Goal: Check status: Check status

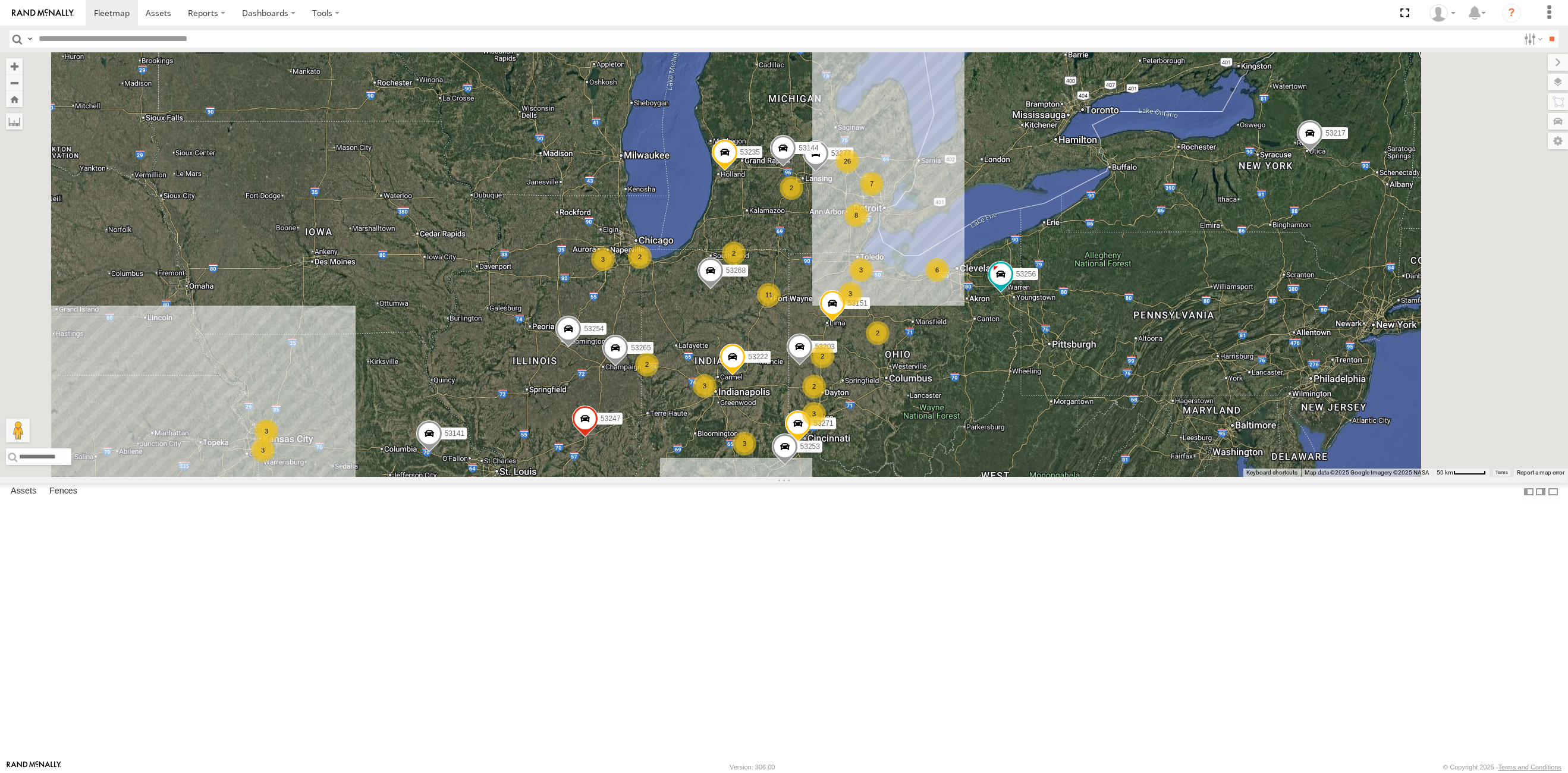
select select "**********"
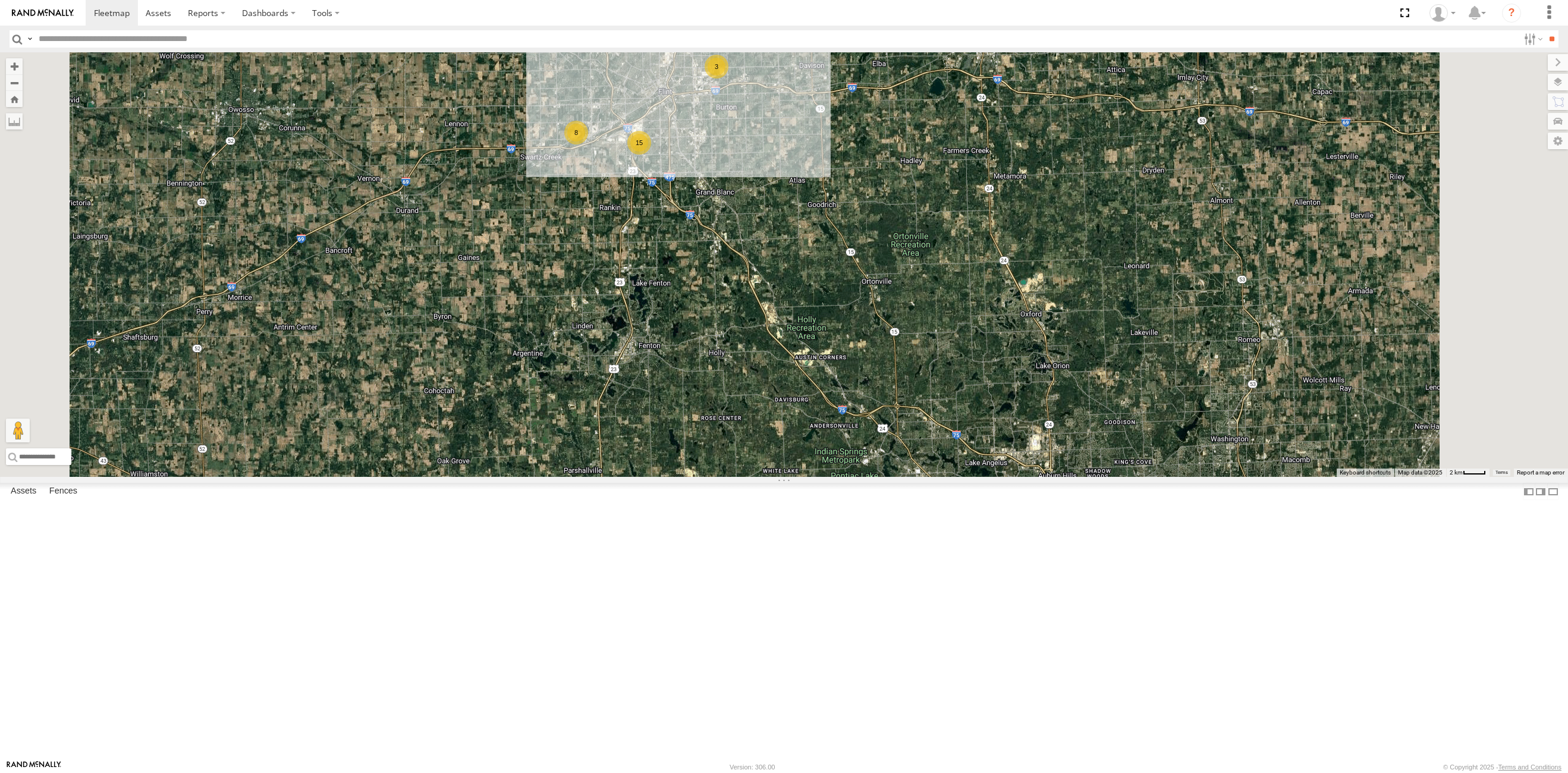
drag, startPoint x: 798, startPoint y: 157, endPoint x: 796, endPoint y: 289, distance: 132.0
click at [796, 289] on div "53271 53216 53272 53247 53225 53151 53222 53258 53103 53250 53203 53256 53212 5…" at bounding box center [784, 265] width 1568 height 424
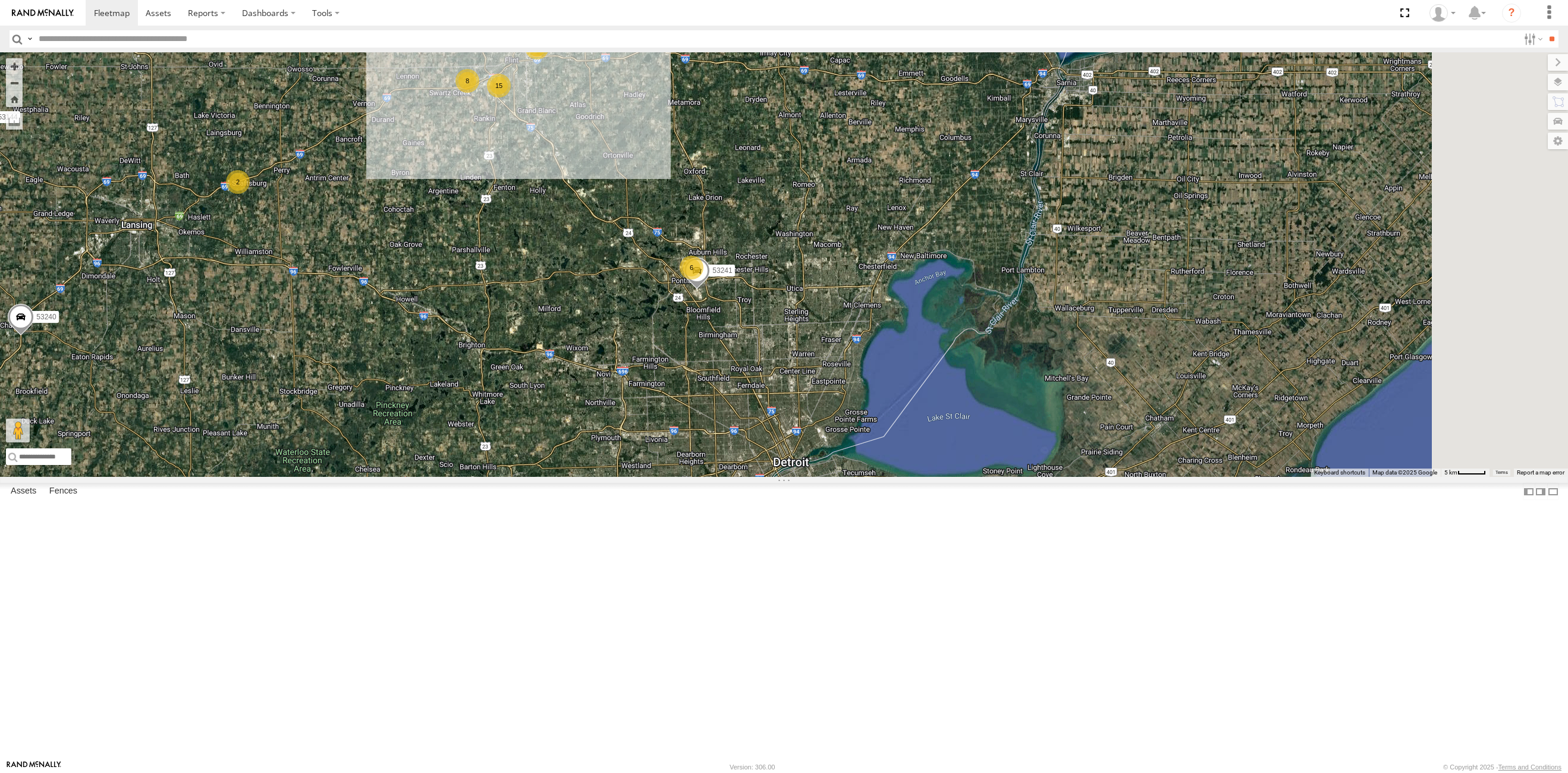
drag, startPoint x: 913, startPoint y: 333, endPoint x: 632, endPoint y: 371, distance: 283.6
click at [628, 372] on div "53247 53256 53217 53254 53292 53235 53141 53151 53258 53221 53268 53211 53240 5…" at bounding box center [784, 265] width 1568 height 424
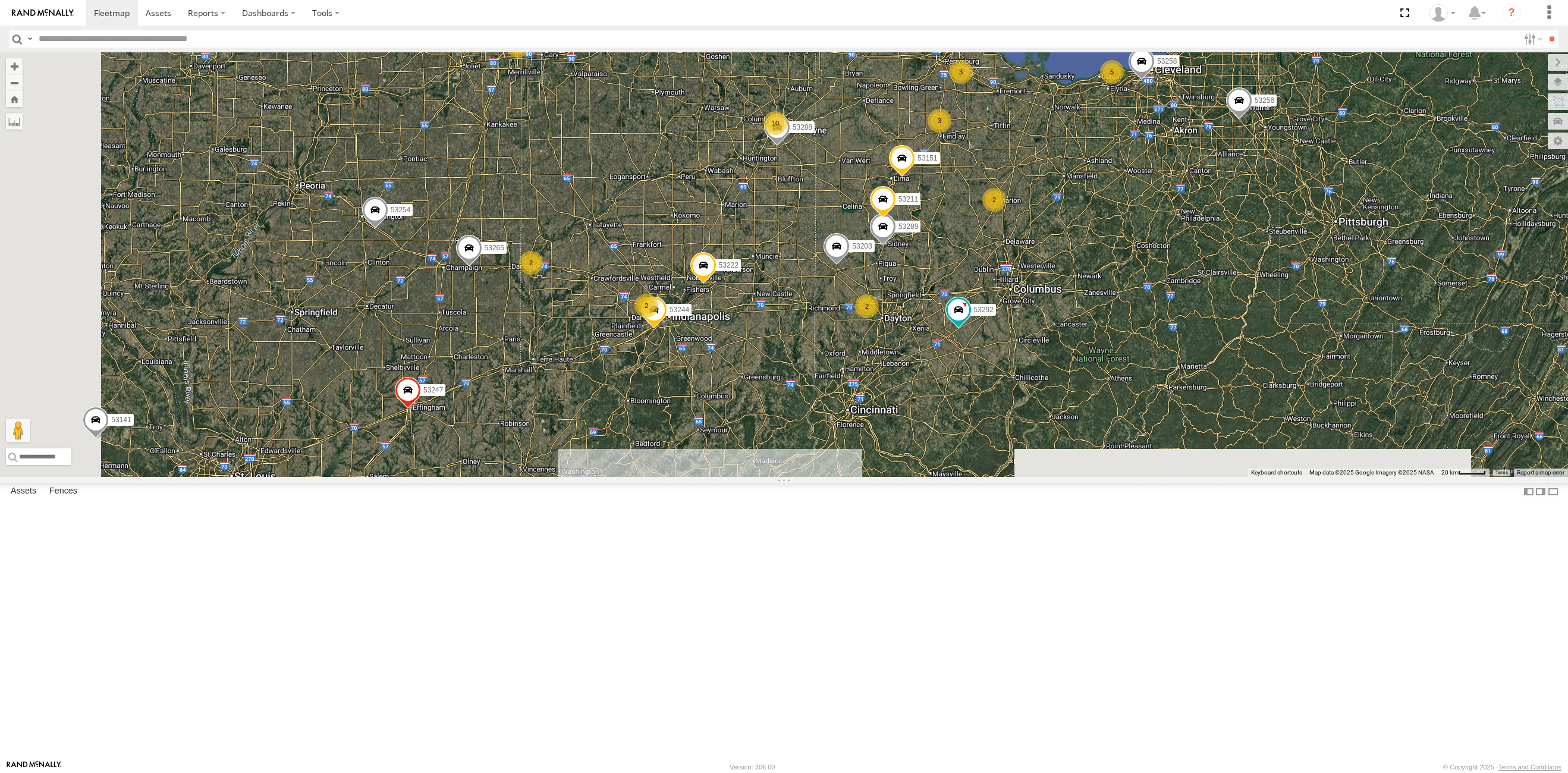
drag, startPoint x: 614, startPoint y: 549, endPoint x: 923, endPoint y: 247, distance: 432.1
click at [921, 249] on div "53247 53256 53217 53254 53292 53235 53141 53151 53268 53240 53144 53222 53203 5…" at bounding box center [784, 265] width 1568 height 424
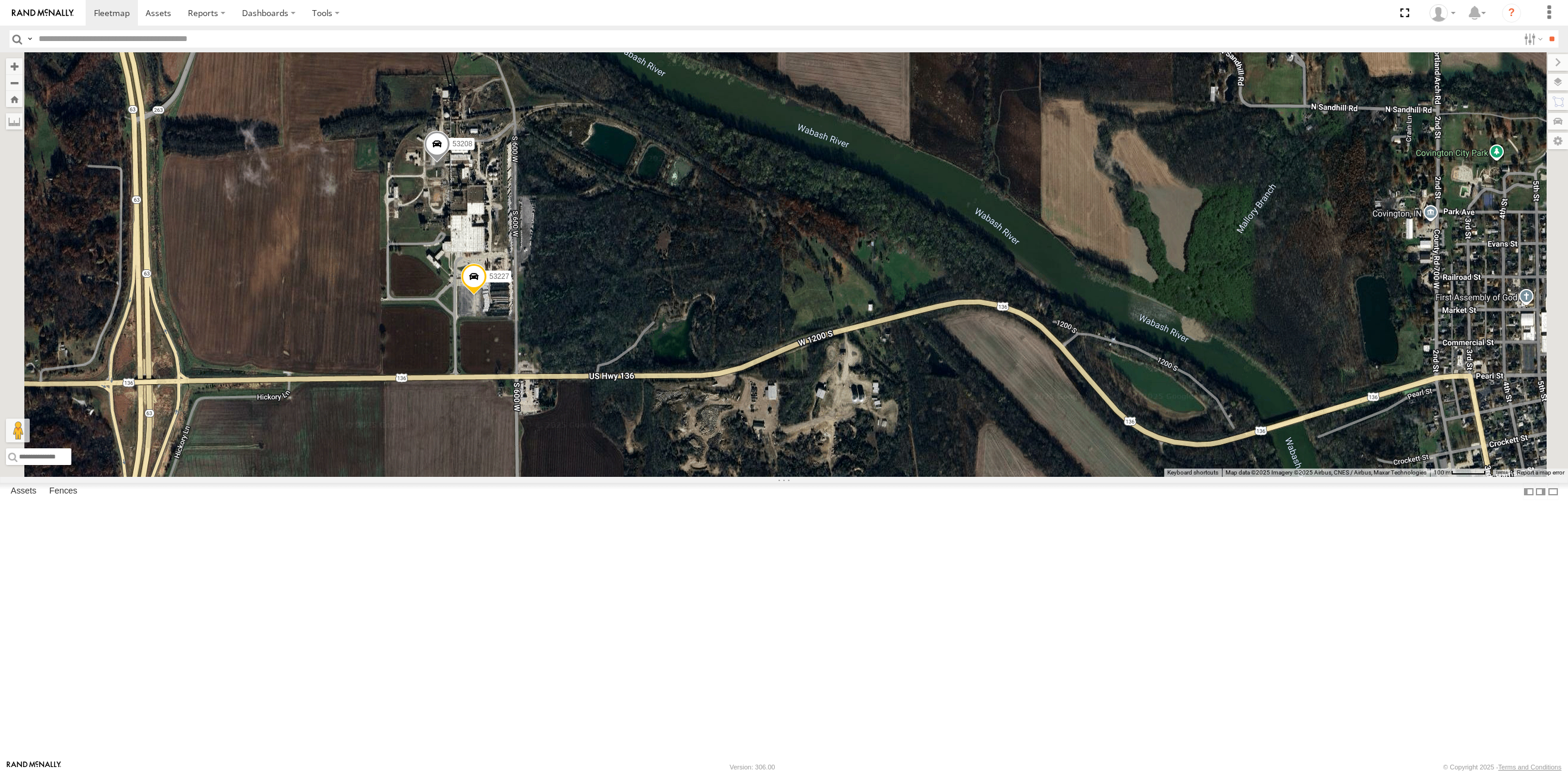
click at [487, 296] on span at bounding box center [474, 279] width 26 height 32
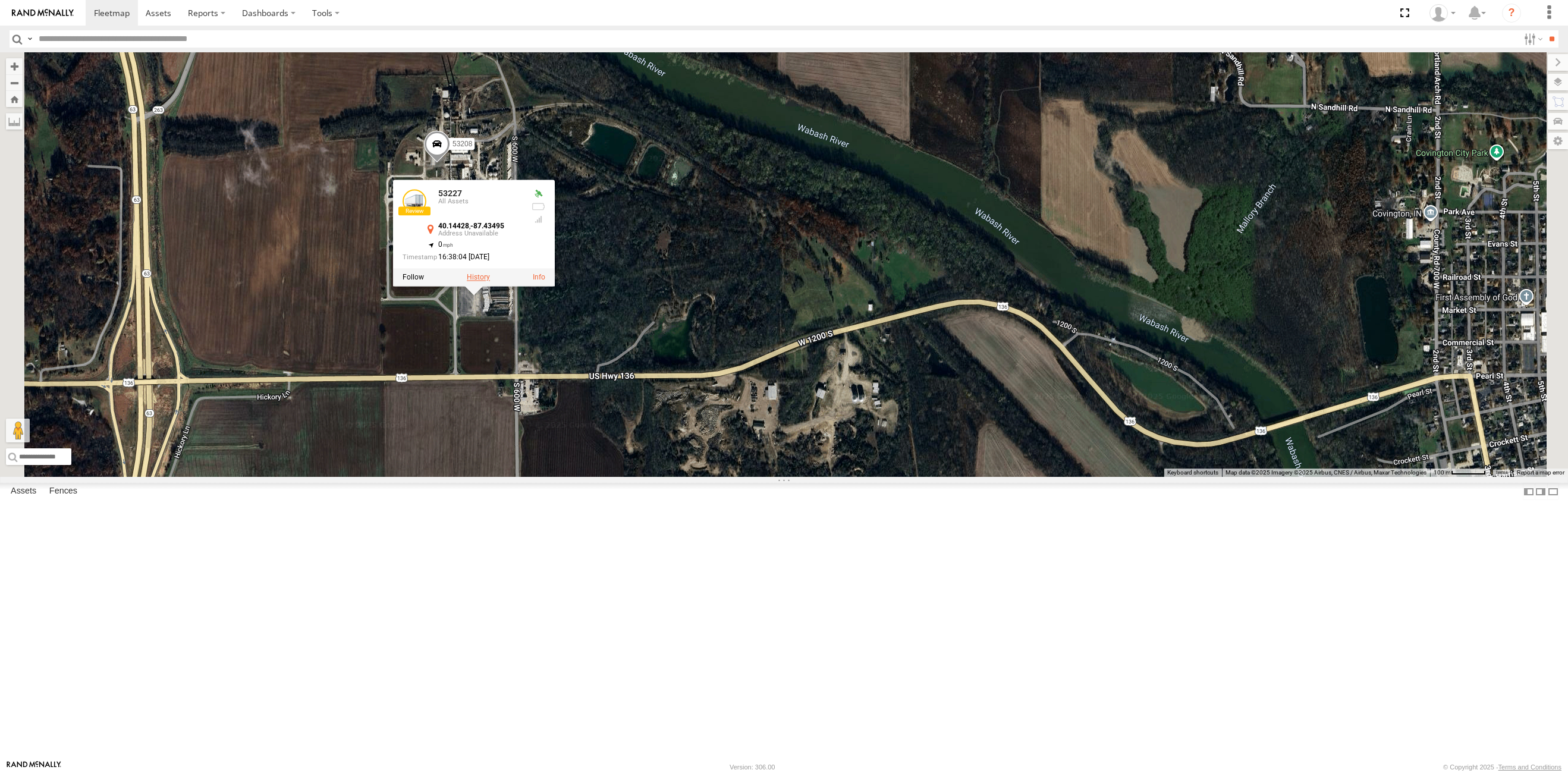
click at [490, 282] on label at bounding box center [478, 277] width 23 height 8
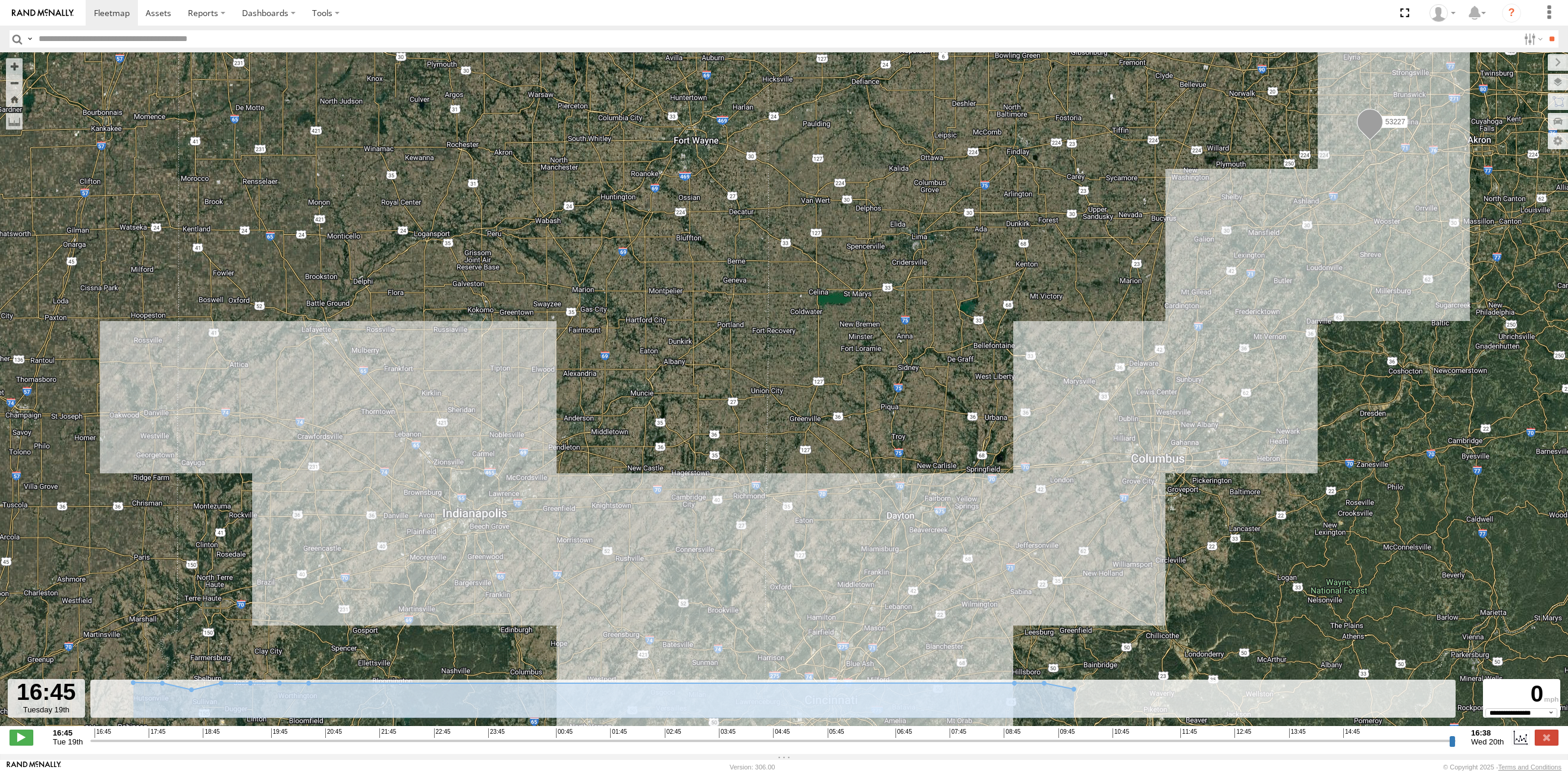
click at [15, 38] on input "button" at bounding box center [17, 39] width 15 height 17
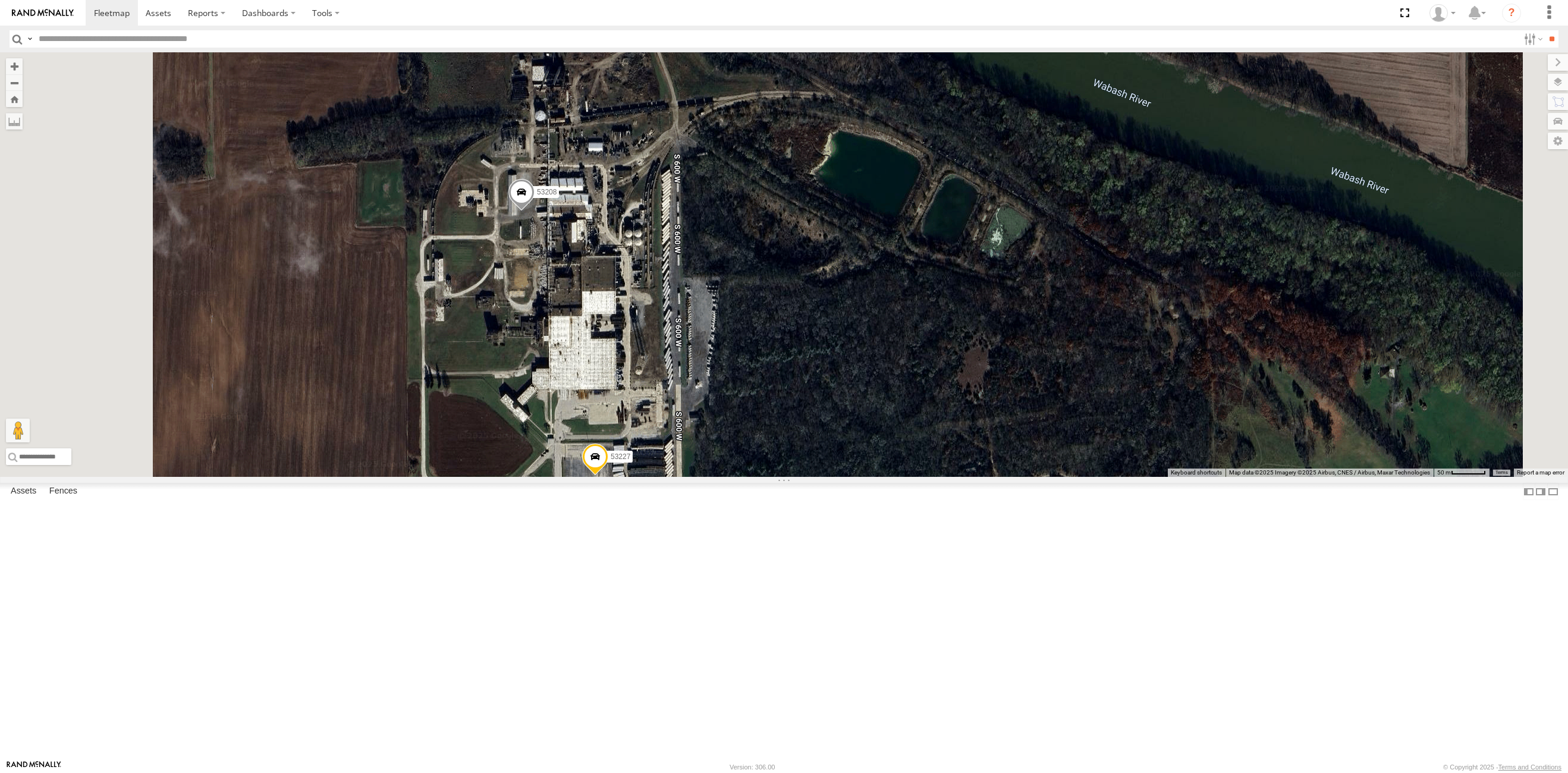
click at [534, 211] on span at bounding box center [521, 195] width 26 height 32
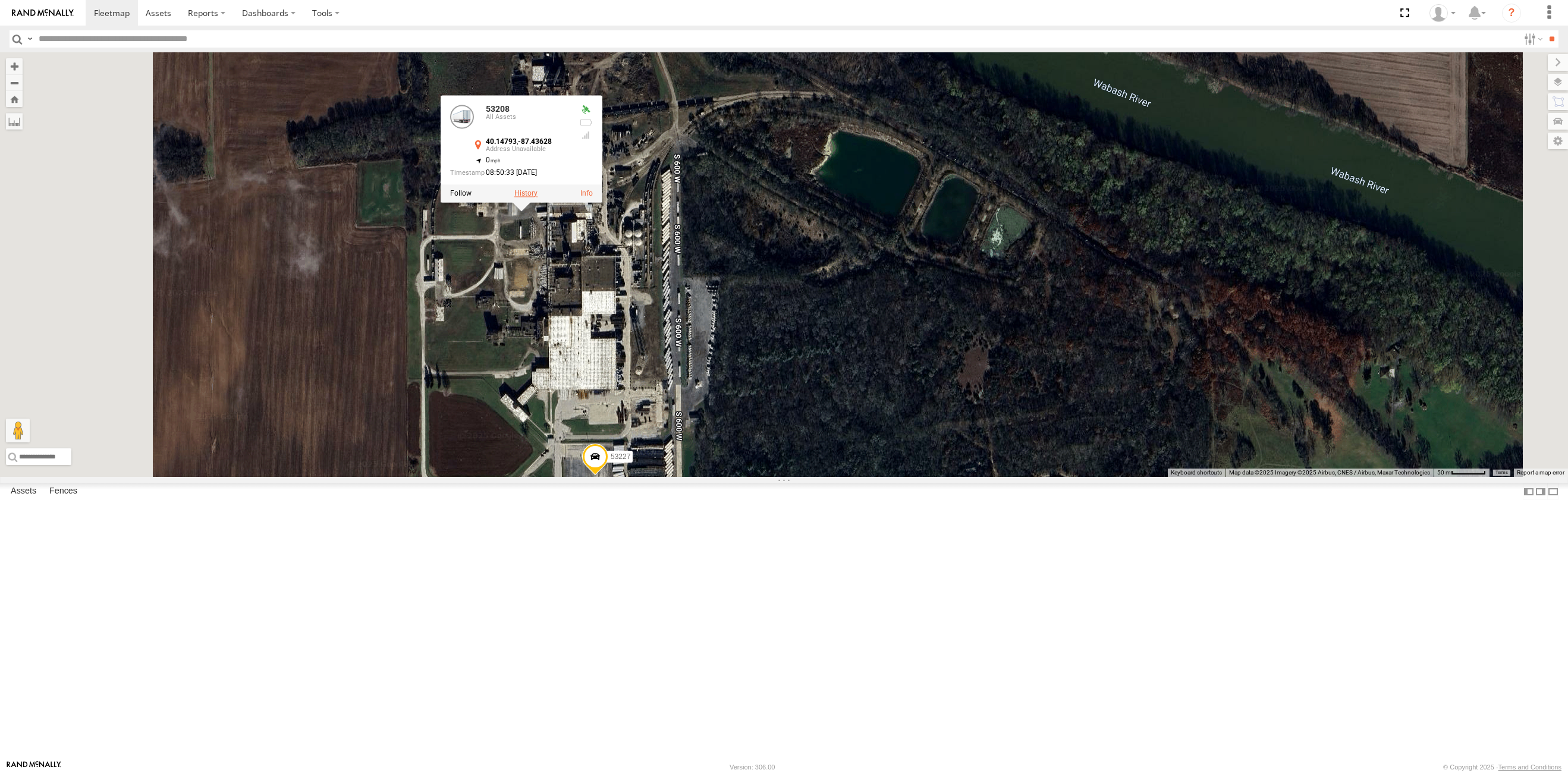
click at [537, 198] on label at bounding box center [525, 193] width 23 height 8
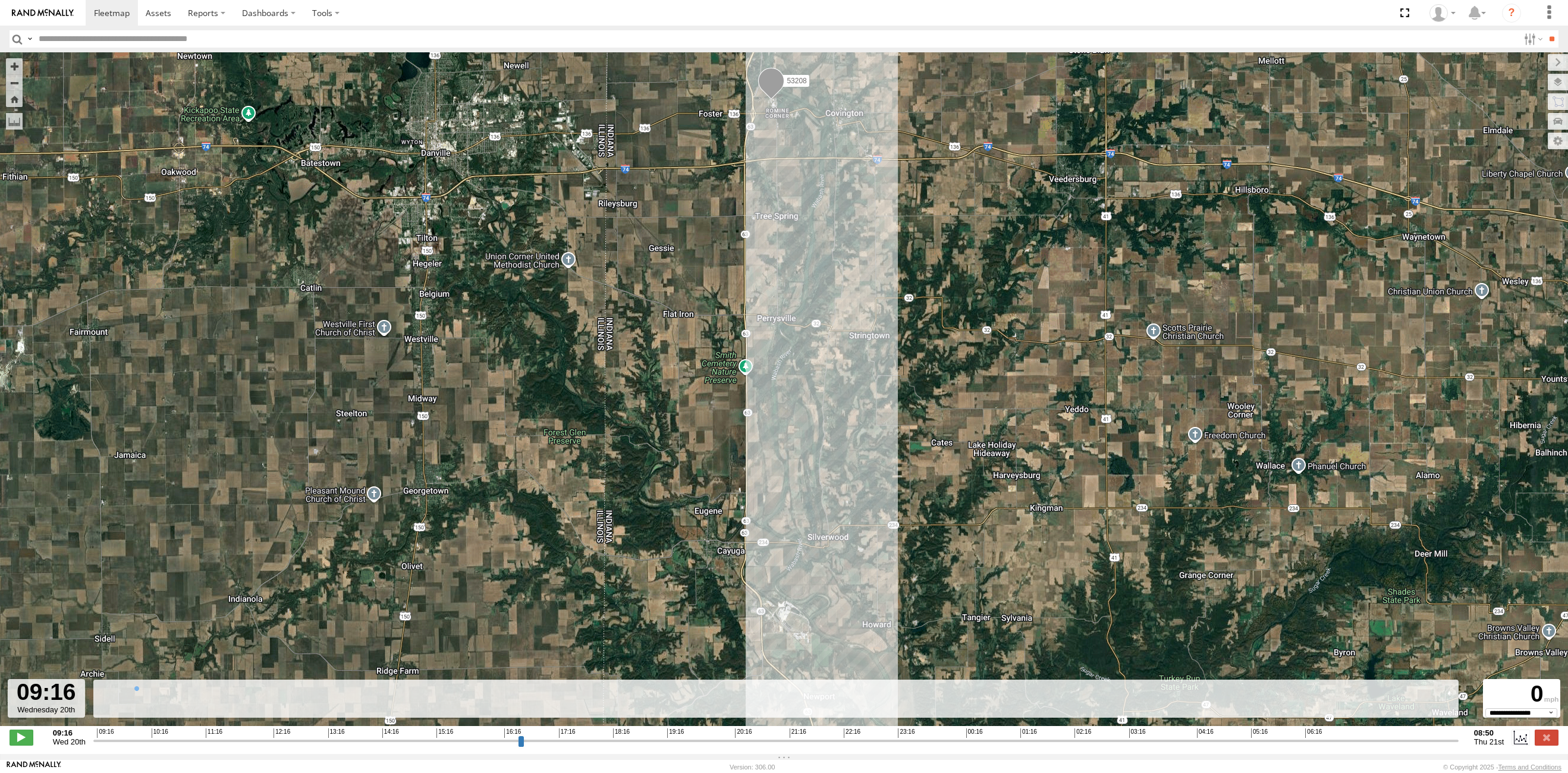
click at [15, 37] on input "button" at bounding box center [17, 39] width 15 height 17
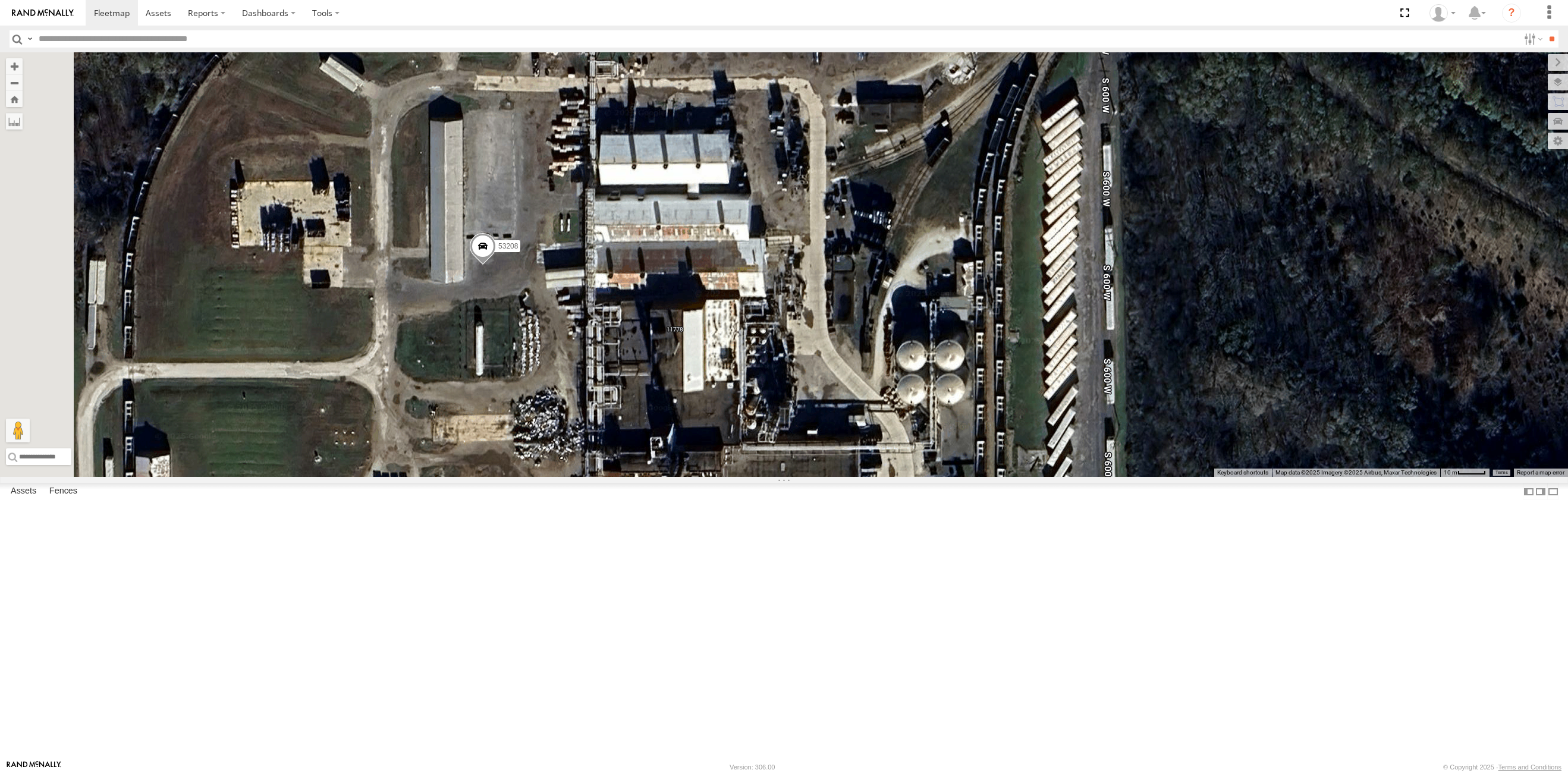
drag, startPoint x: 770, startPoint y: 301, endPoint x: 804, endPoint y: 310, distance: 35.2
click at [804, 310] on div "53208 53227" at bounding box center [784, 265] width 1568 height 424
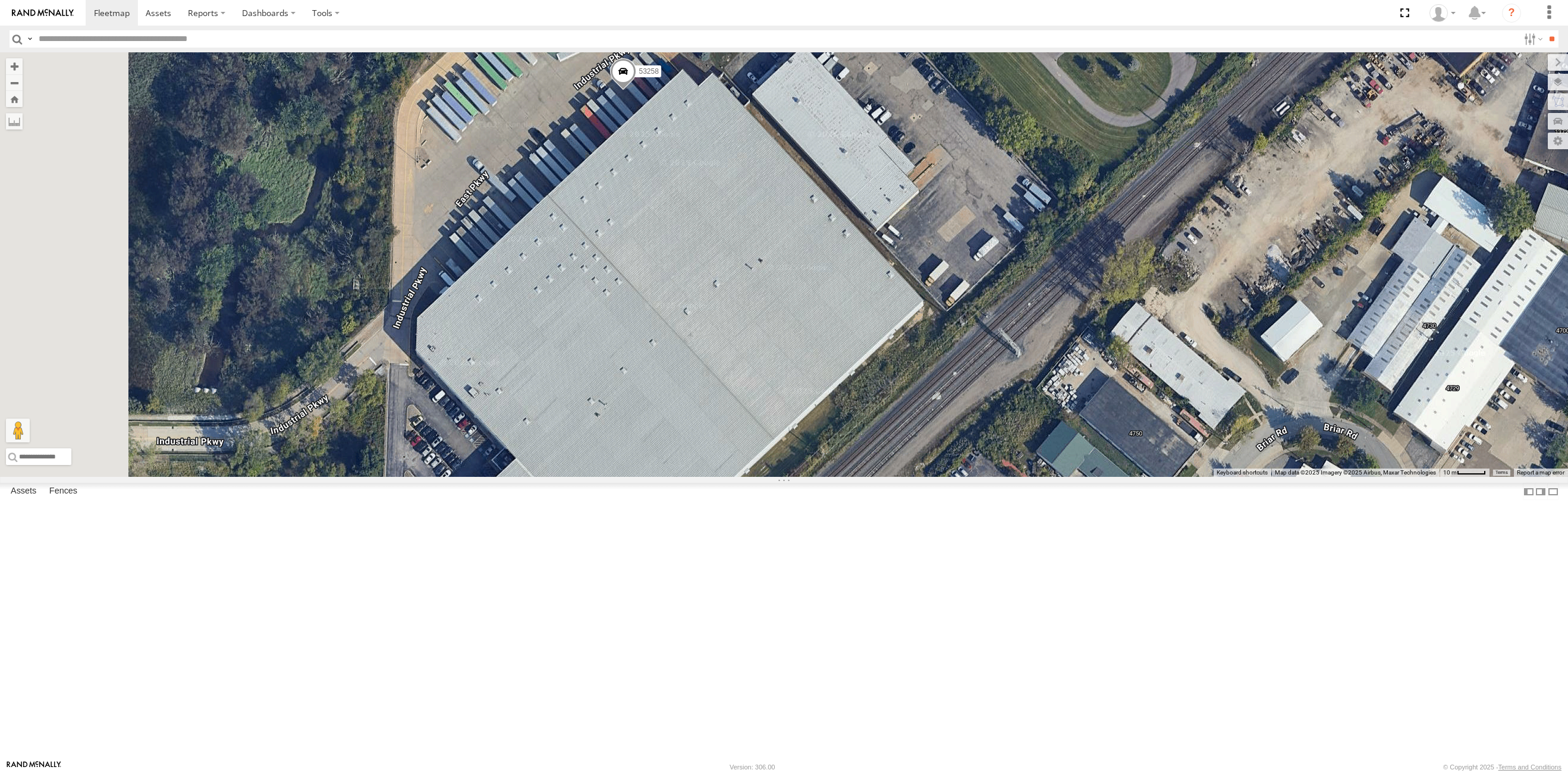
drag, startPoint x: 714, startPoint y: 359, endPoint x: 898, endPoint y: 402, distance: 189.0
click at [898, 402] on div "53243 53216 53272 53247 53225 53229 53151 53222 53233 53258 53103 53250 53203 5…" at bounding box center [784, 265] width 1568 height 424
click at [846, 477] on div "53243 53216 53272 53247 53225 53229 53151 53222 53233 53258 53103 53250 53203 5…" at bounding box center [784, 265] width 1568 height 424
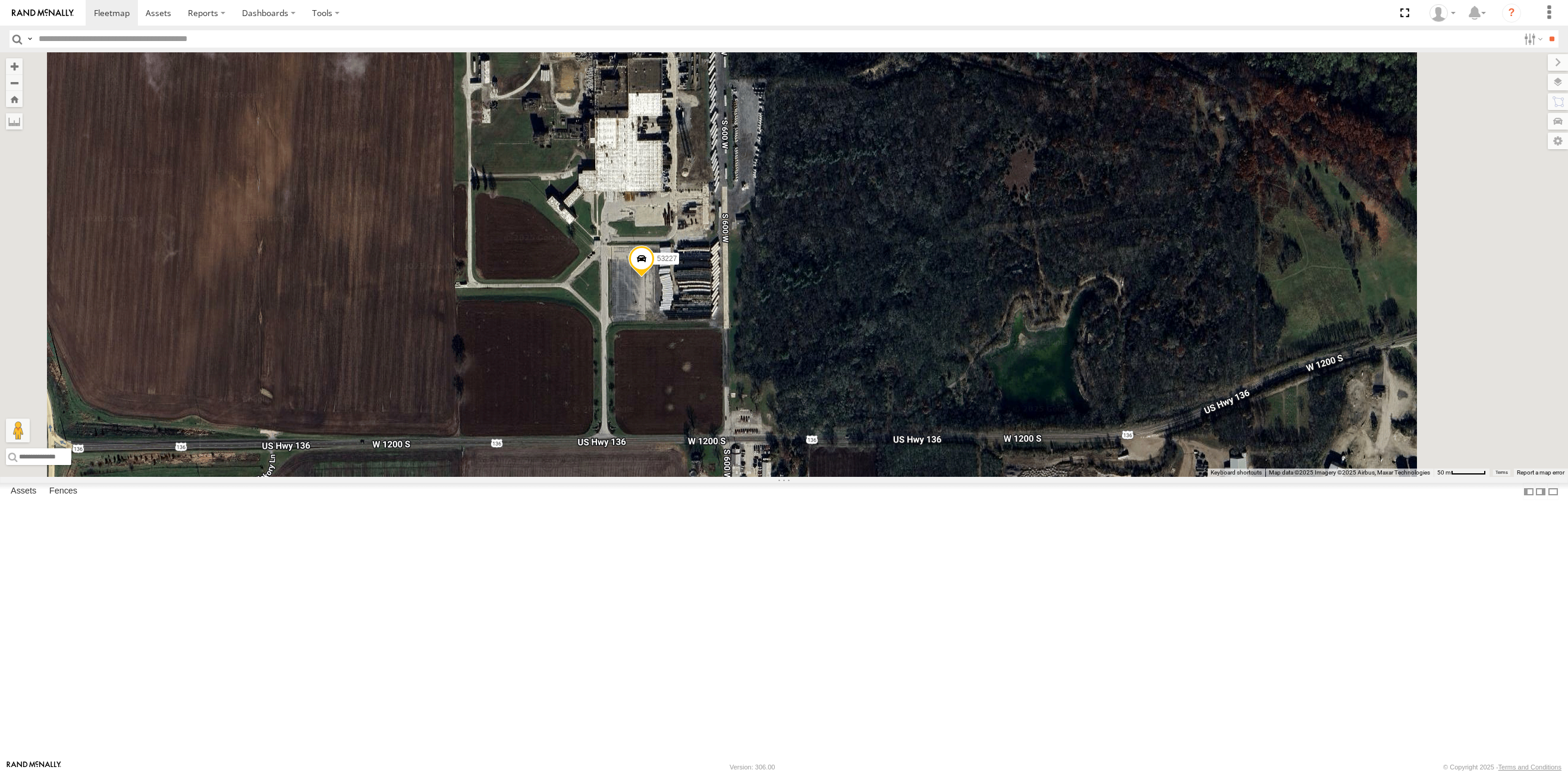
click at [655, 278] on span at bounding box center [641, 261] width 26 height 32
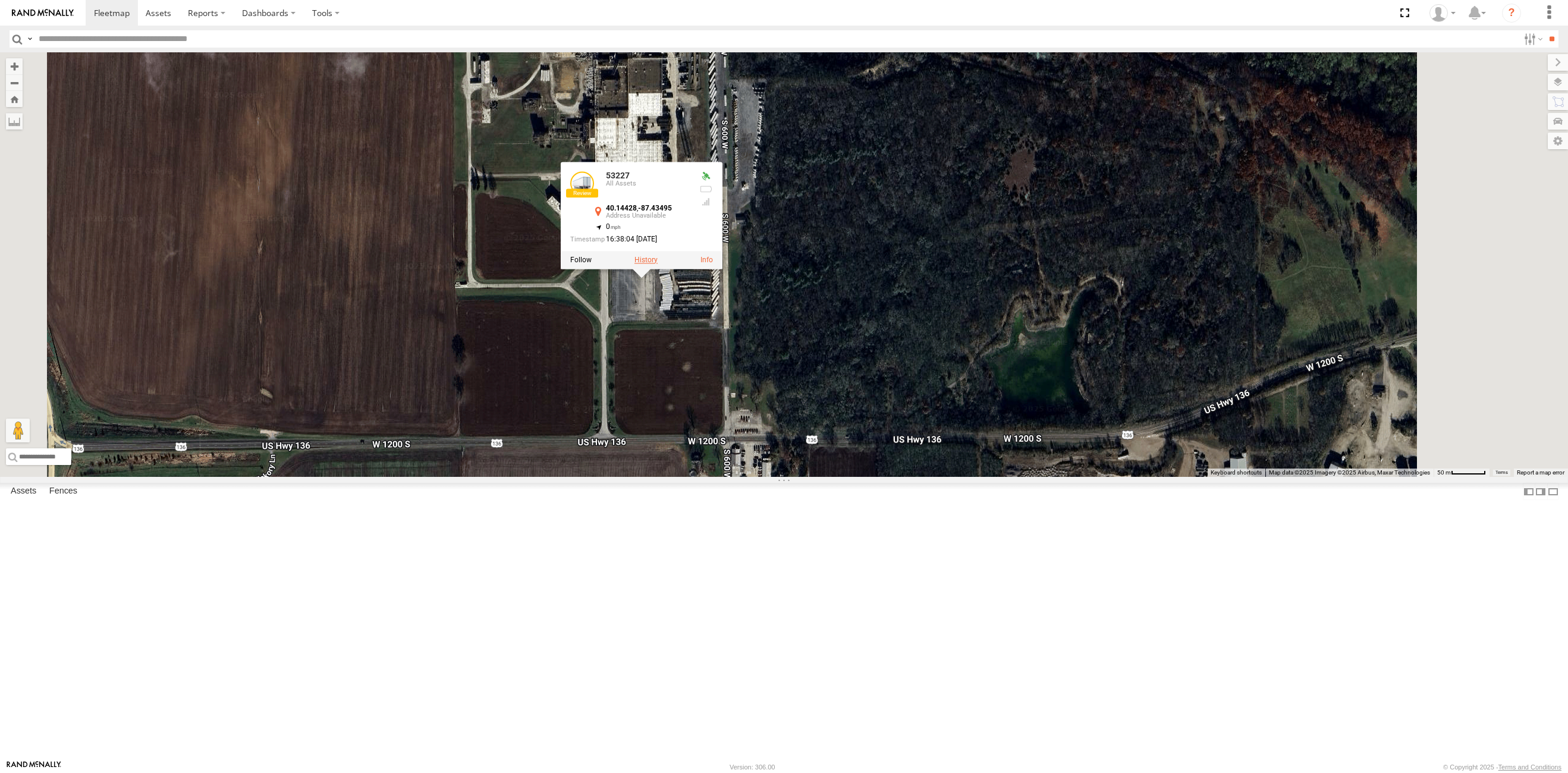
click at [657, 264] on label at bounding box center [645, 260] width 23 height 8
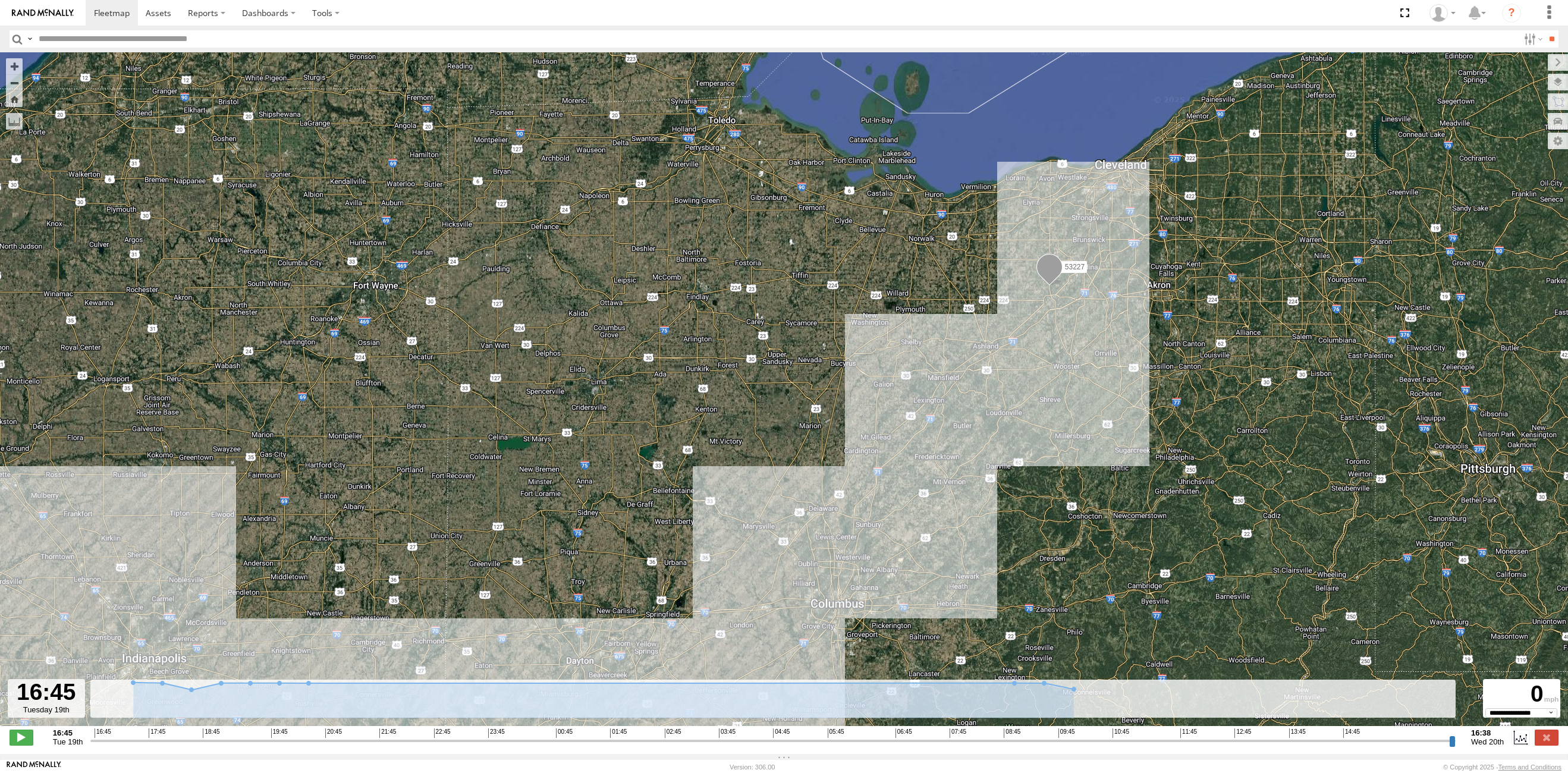
drag, startPoint x: 857, startPoint y: 423, endPoint x: 947, endPoint y: 375, distance: 102.0
click at [599, 517] on div "53227" at bounding box center [784, 395] width 1568 height 686
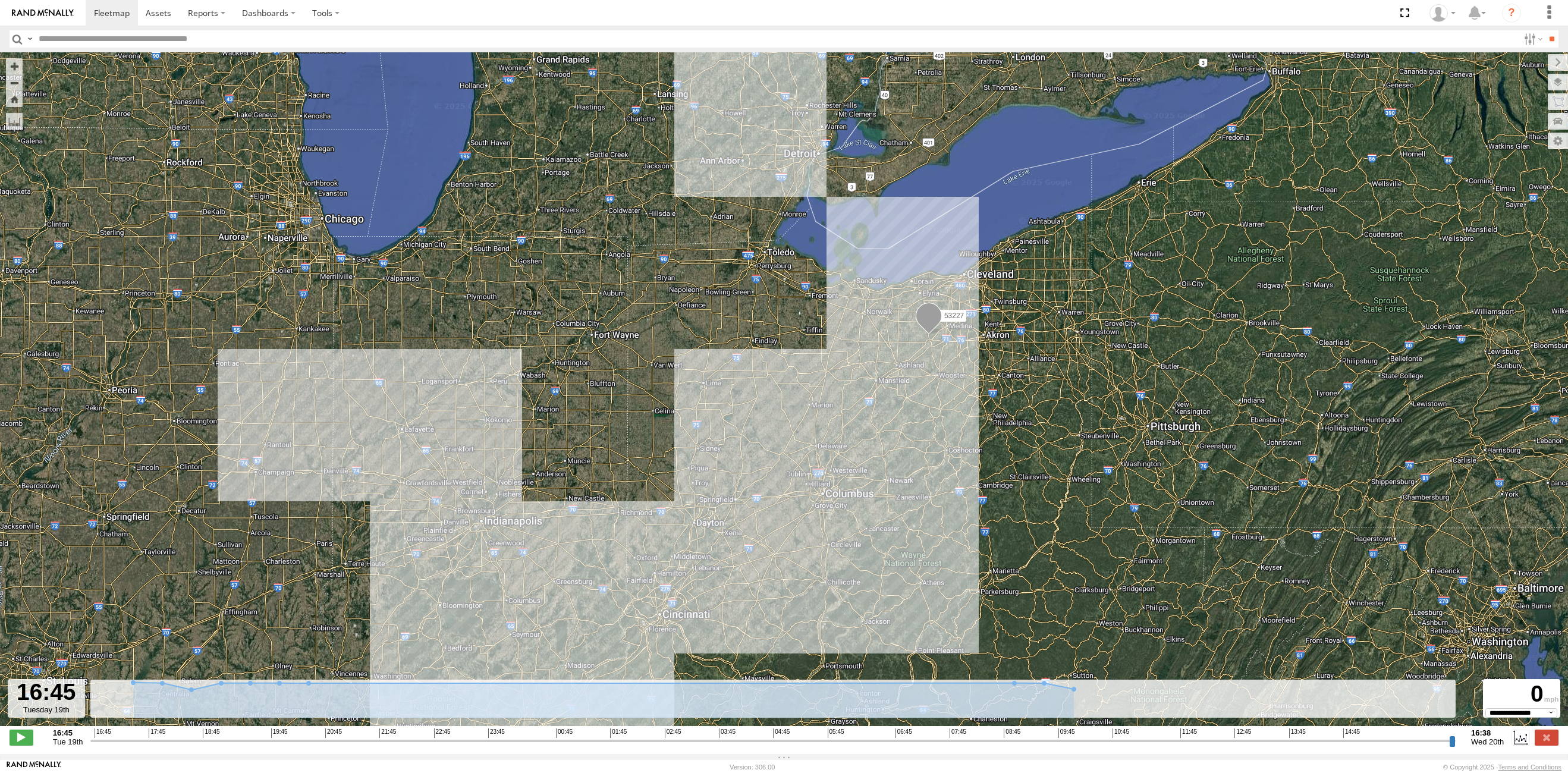
drag, startPoint x: 371, startPoint y: 584, endPoint x: 457, endPoint y: 561, distance: 89.0
click at [462, 556] on div "53227" at bounding box center [784, 395] width 1568 height 686
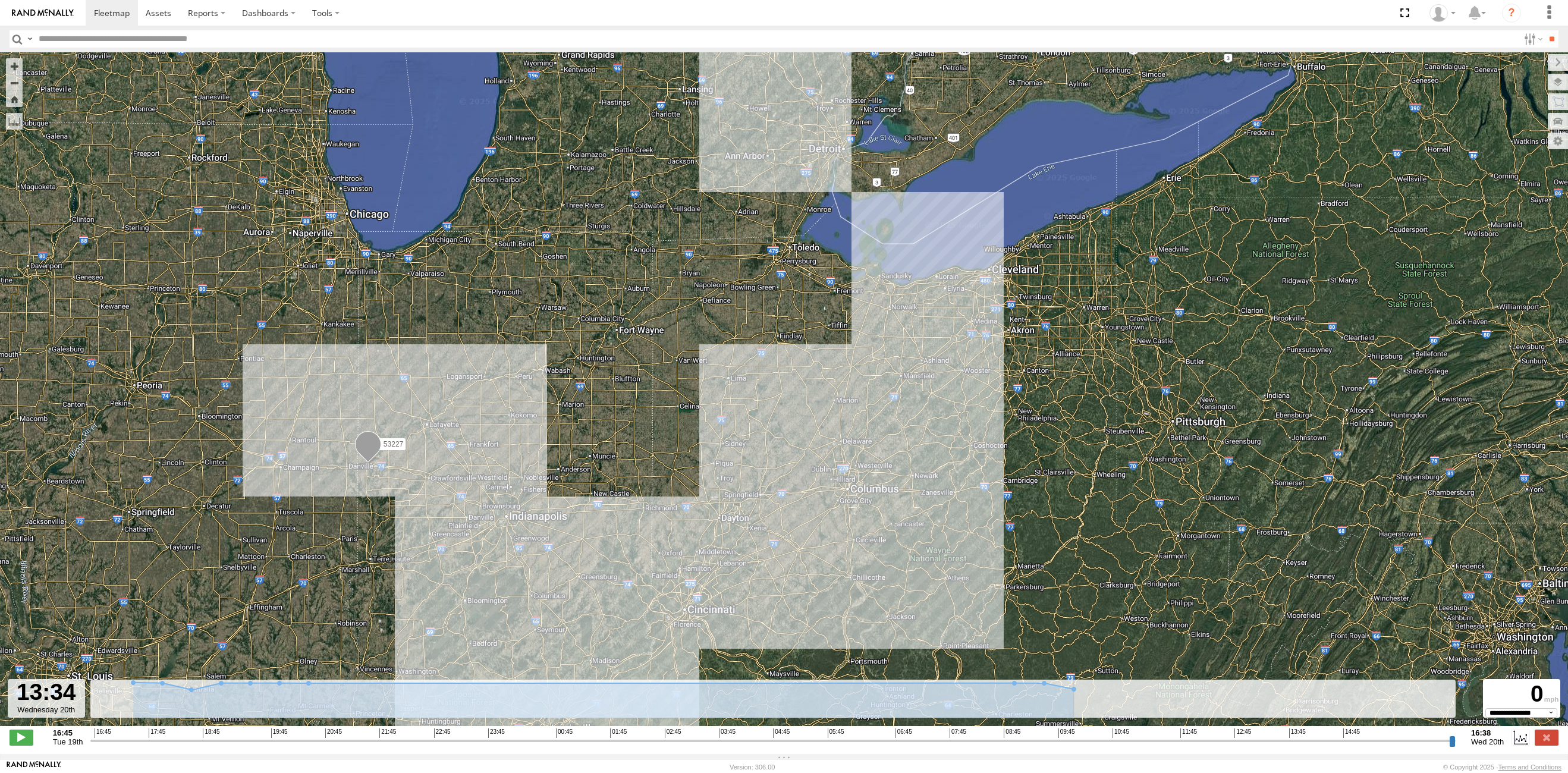
drag, startPoint x: 95, startPoint y: 749, endPoint x: 1277, endPoint y: 725, distance: 1182.2
click at [1277, 735] on input "range" at bounding box center [773, 741] width 1365 height 11
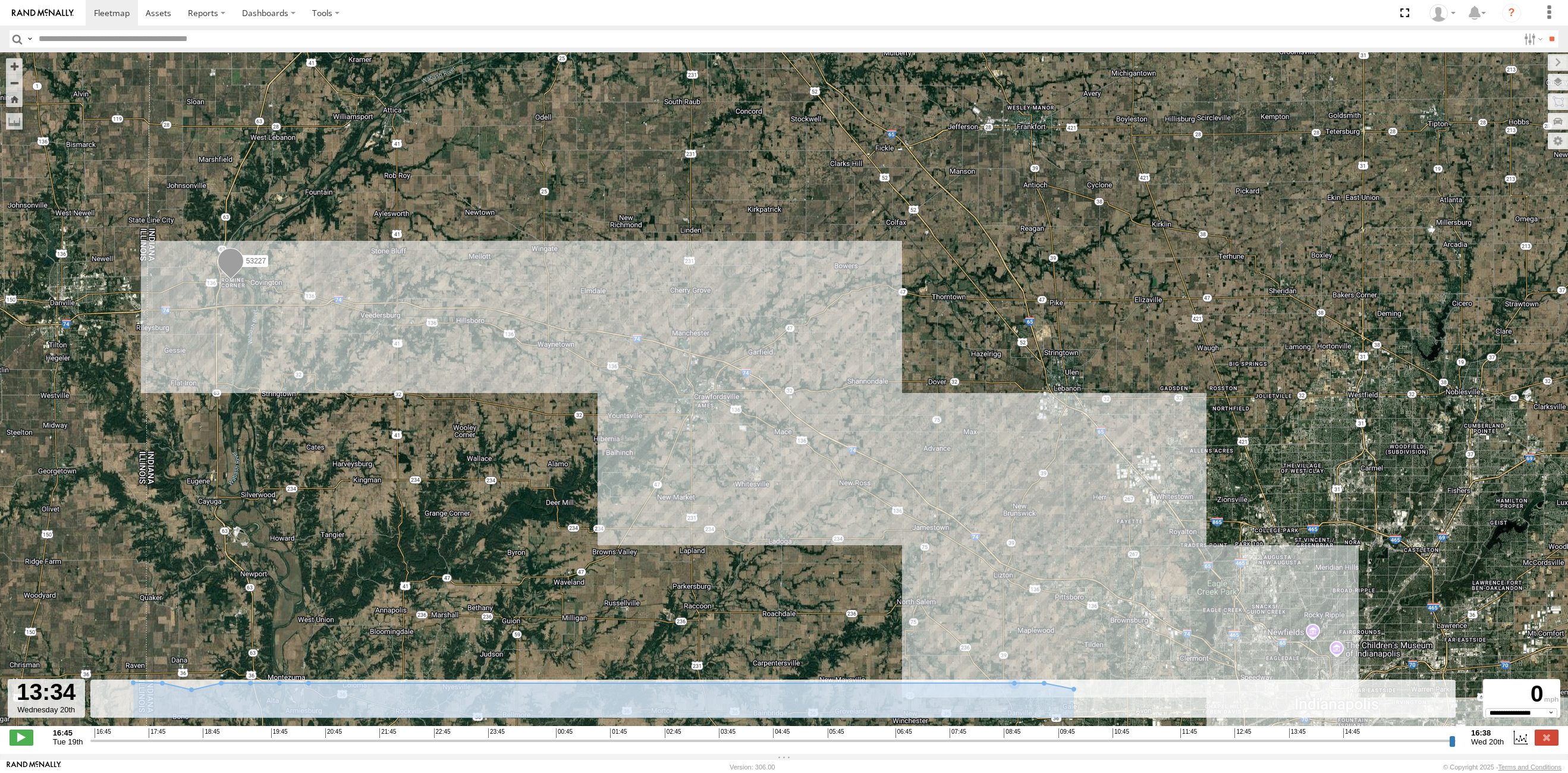
drag, startPoint x: 285, startPoint y: 397, endPoint x: 286, endPoint y: 479, distance: 82.0
click at [286, 479] on div "53227" at bounding box center [784, 395] width 1568 height 686
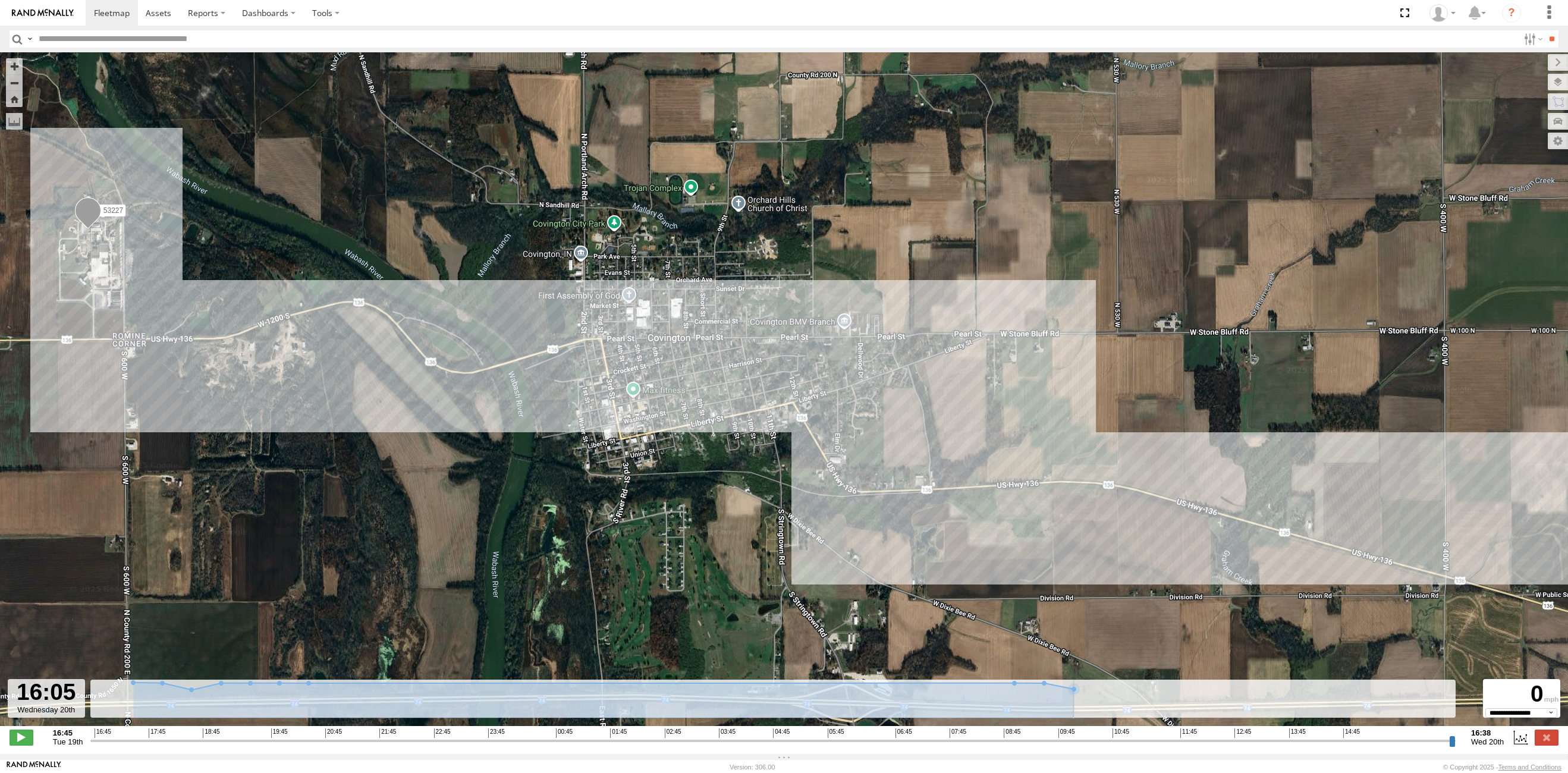
drag, startPoint x: 1279, startPoint y: 745, endPoint x: 1420, endPoint y: 739, distance: 141.1
click at [1420, 739] on input "range" at bounding box center [773, 741] width 1365 height 11
click at [1408, 746] on input "range" at bounding box center [773, 741] width 1365 height 11
drag, startPoint x: 1408, startPoint y: 746, endPoint x: 1459, endPoint y: 745, distance: 51.0
type input "**********"
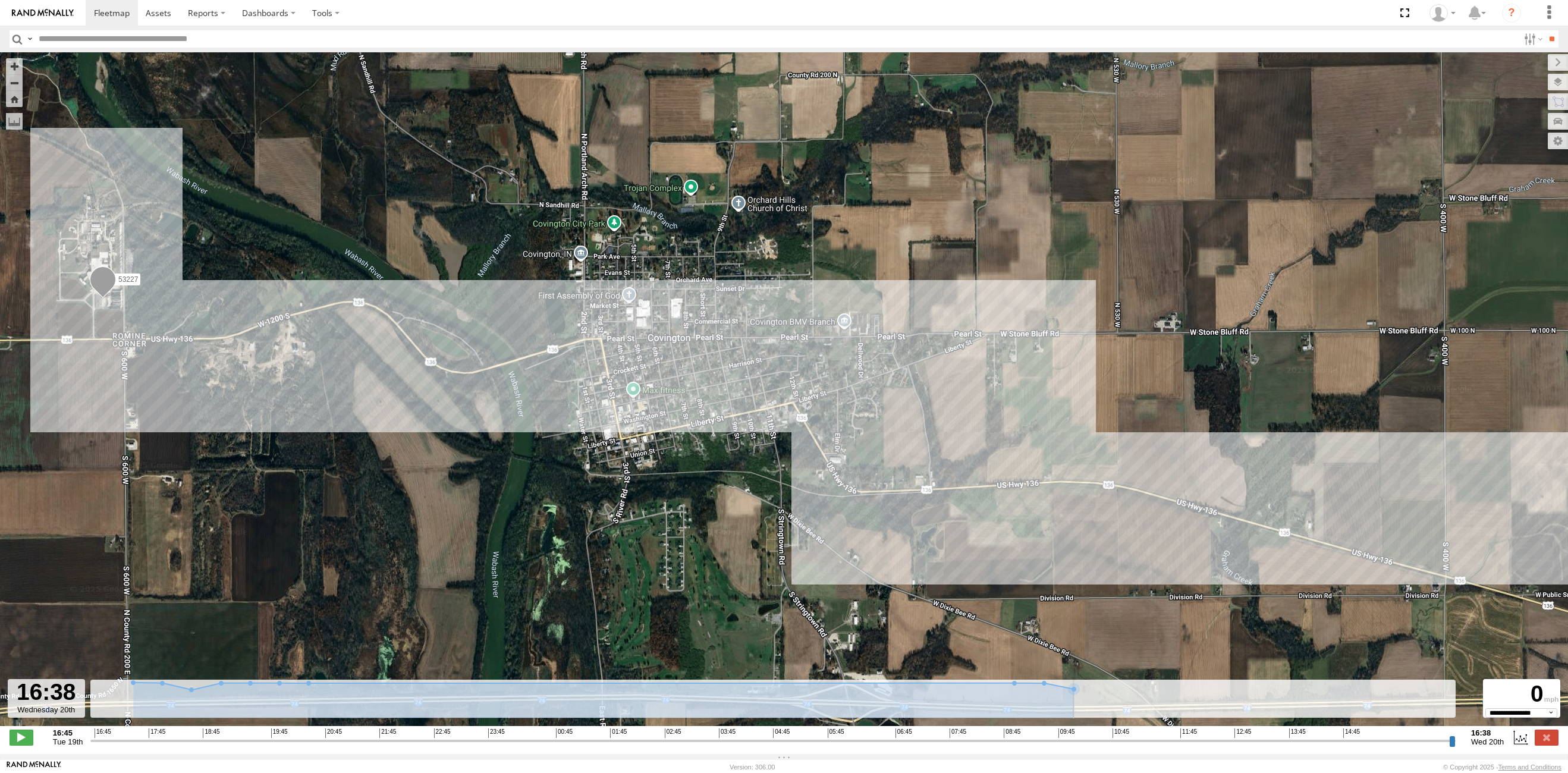
click at [1456, 745] on input "range" at bounding box center [773, 741] width 1365 height 11
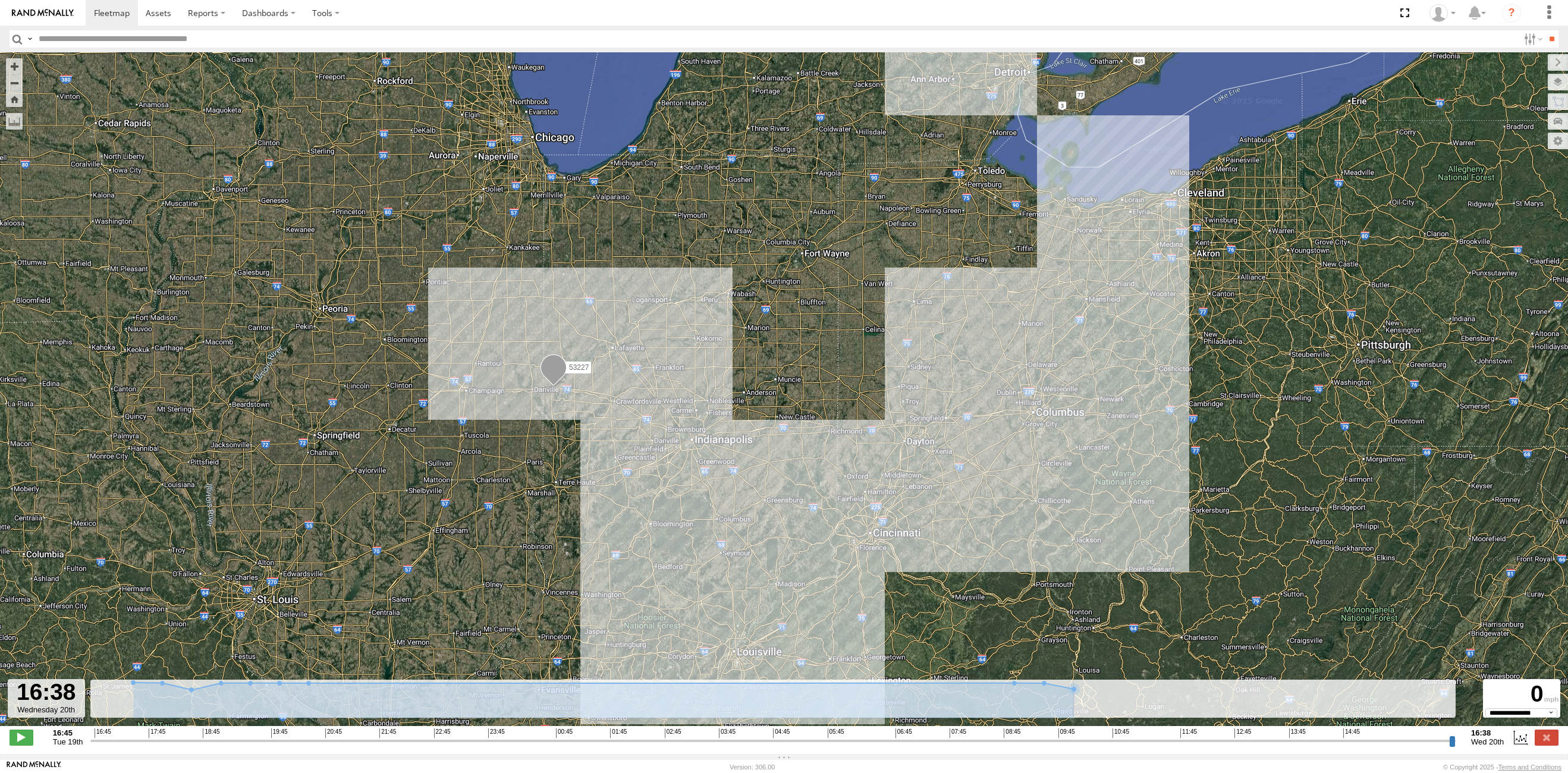
click at [13, 37] on input "button" at bounding box center [17, 39] width 15 height 17
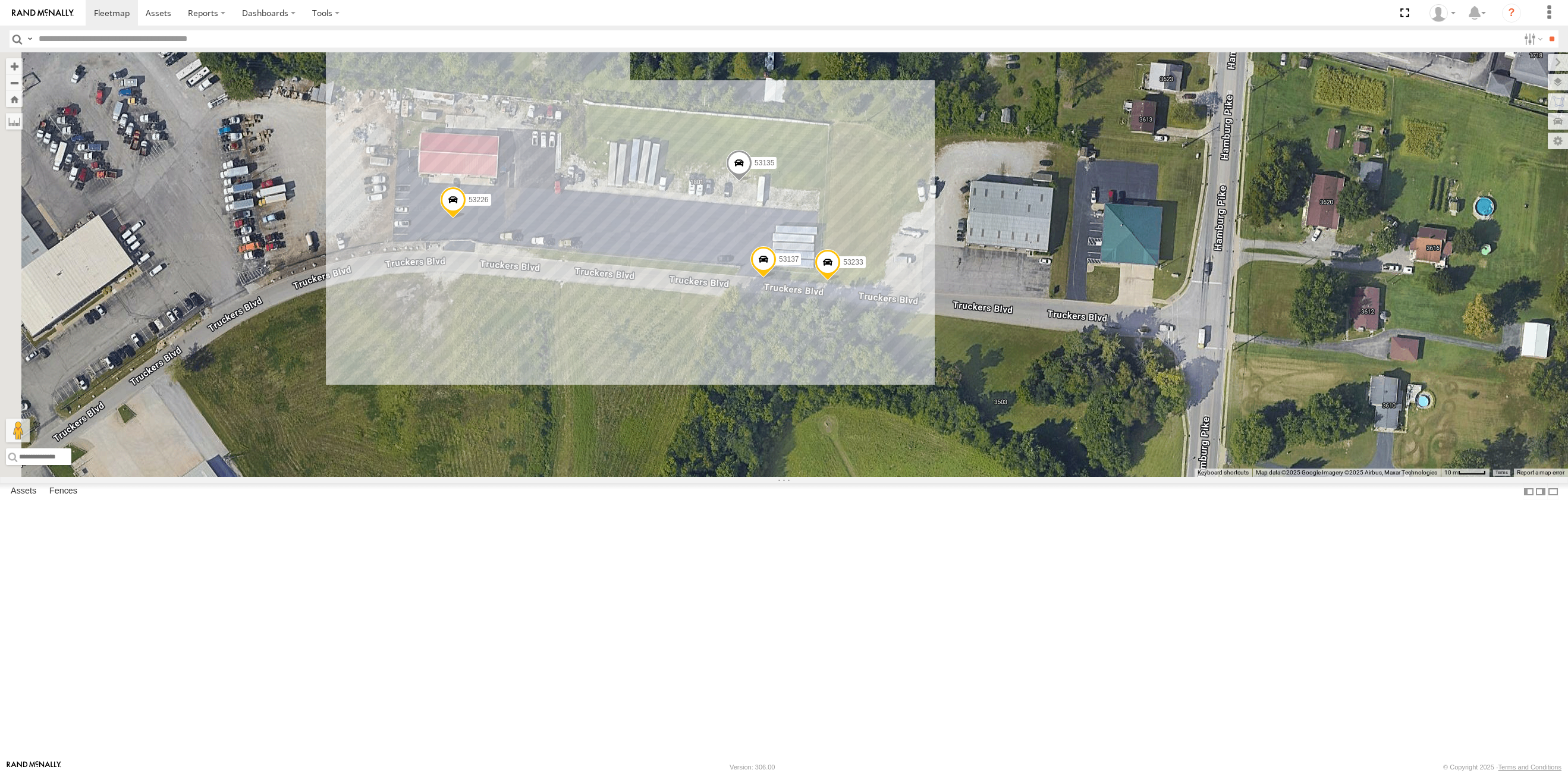
drag, startPoint x: 597, startPoint y: 347, endPoint x: 773, endPoint y: 407, distance: 185.9
click at [773, 407] on div "53271 53280 53216 53255 53272 53230 53247 53209 53204 53267 53222 53237 53258 5…" at bounding box center [784, 265] width 1568 height 424
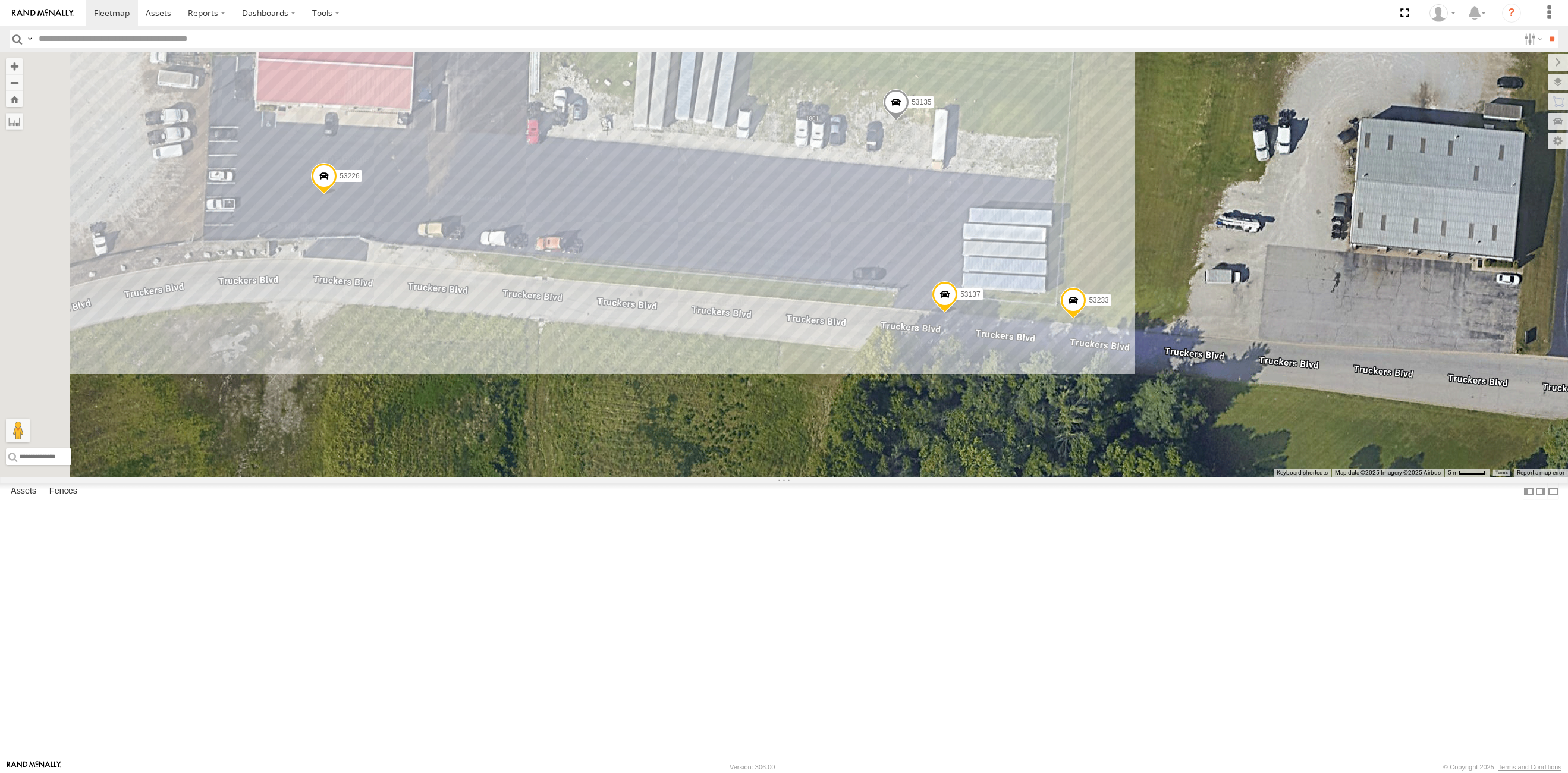
drag, startPoint x: 800, startPoint y: 512, endPoint x: 835, endPoint y: 533, distance: 40.8
click at [835, 477] on div "53271 53280 53216 53255 53272 53230 53247 53209 53204 53267 53222 53237 53258 5…" at bounding box center [784, 265] width 1568 height 424
